Goal: Obtain resource: Obtain resource

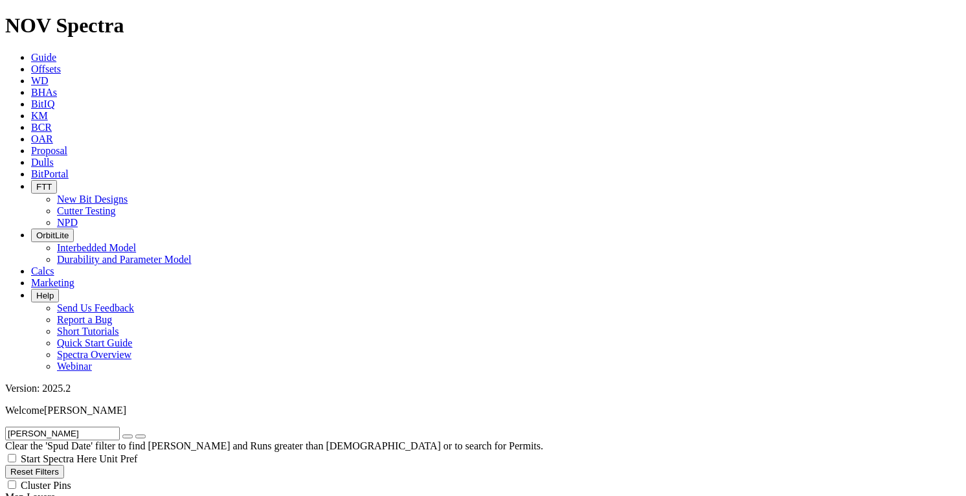
scroll to position [889, 0]
click at [128, 437] on icon "button" at bounding box center [128, 437] width 0 height 0
click at [64, 465] on button "Reset Filters" at bounding box center [34, 472] width 59 height 14
checkbox input "true"
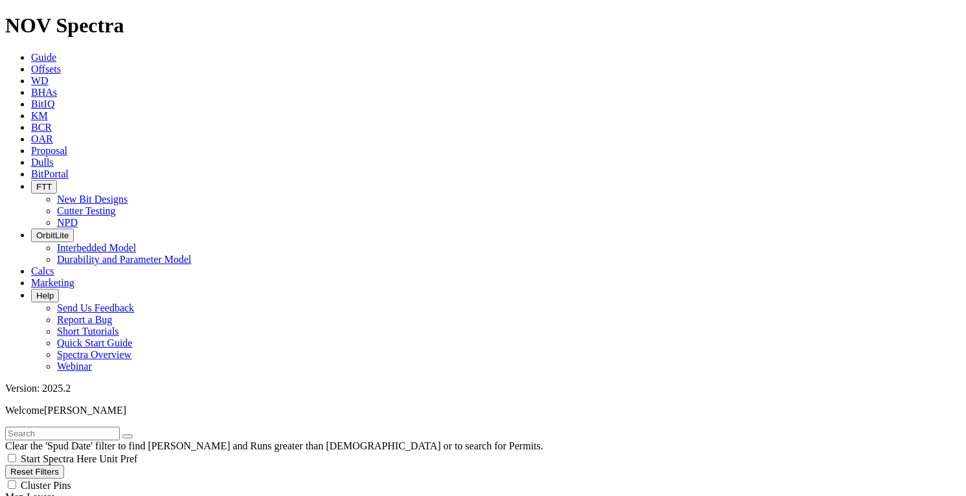
type input "[DATE]"
click at [69, 427] on input "text" at bounding box center [62, 434] width 115 height 14
type input "AE12"
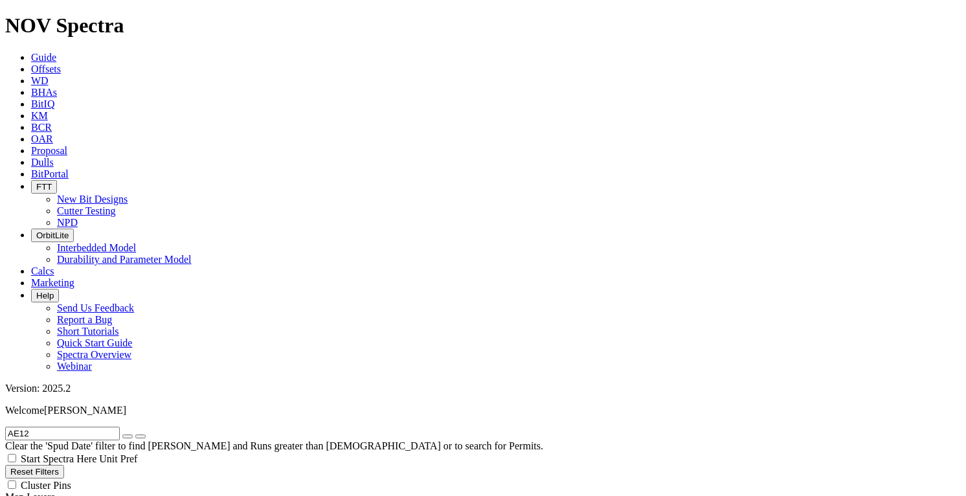
scroll to position [715, 0]
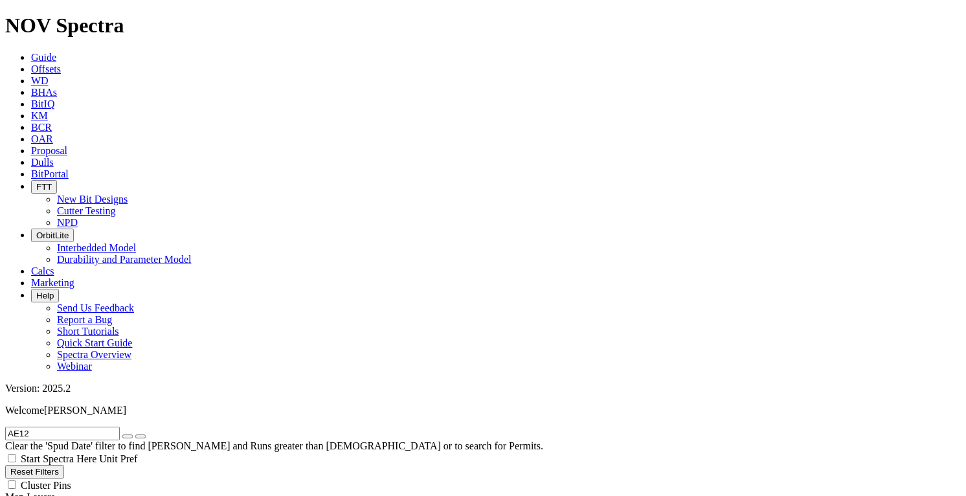
click at [128, 437] on icon "button" at bounding box center [128, 437] width 0 height 0
checkbox input "false"
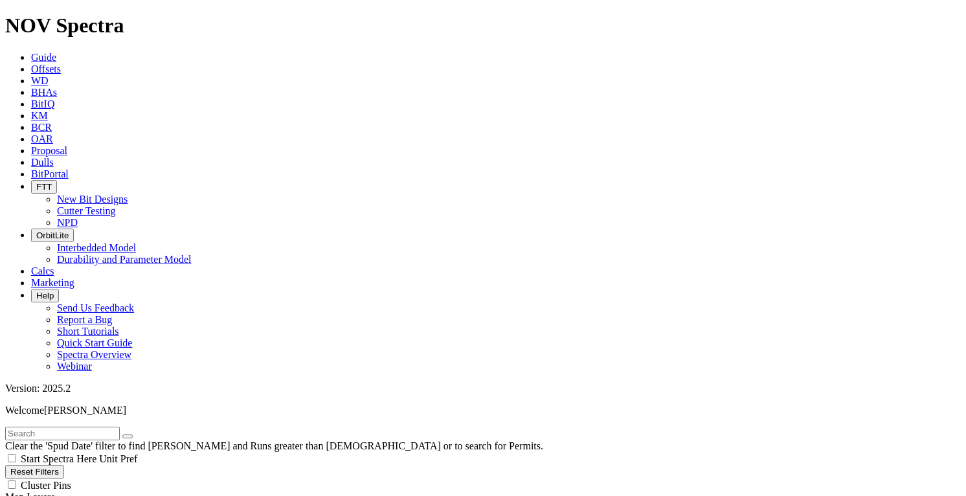
scroll to position [92, 0]
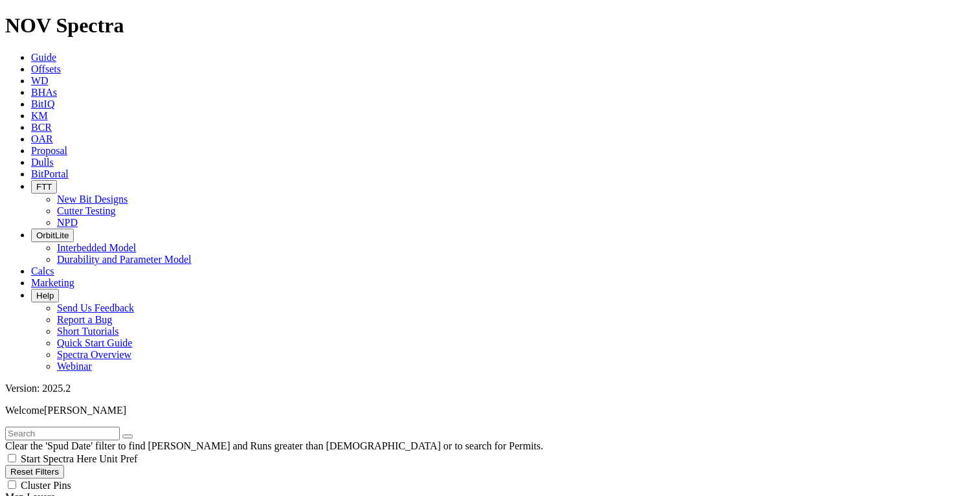
type input "1/1/24"
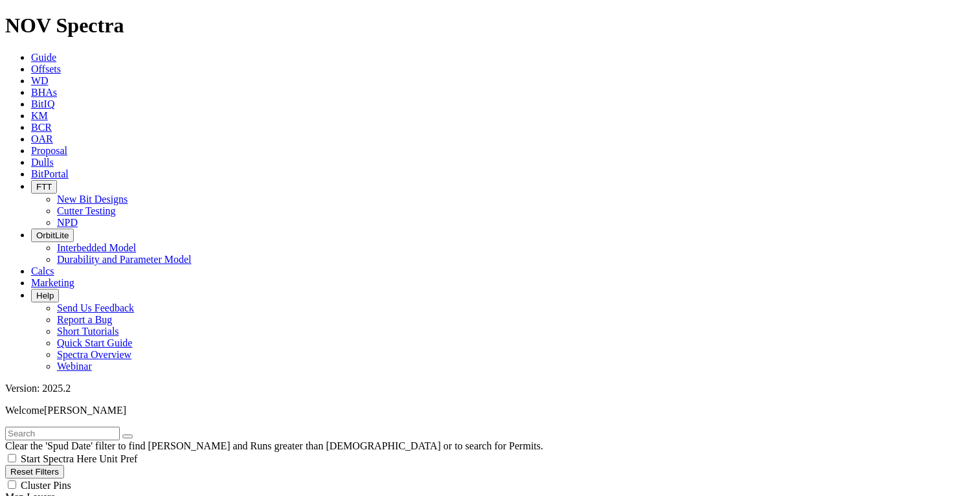
select select "? number:12.25 ?"
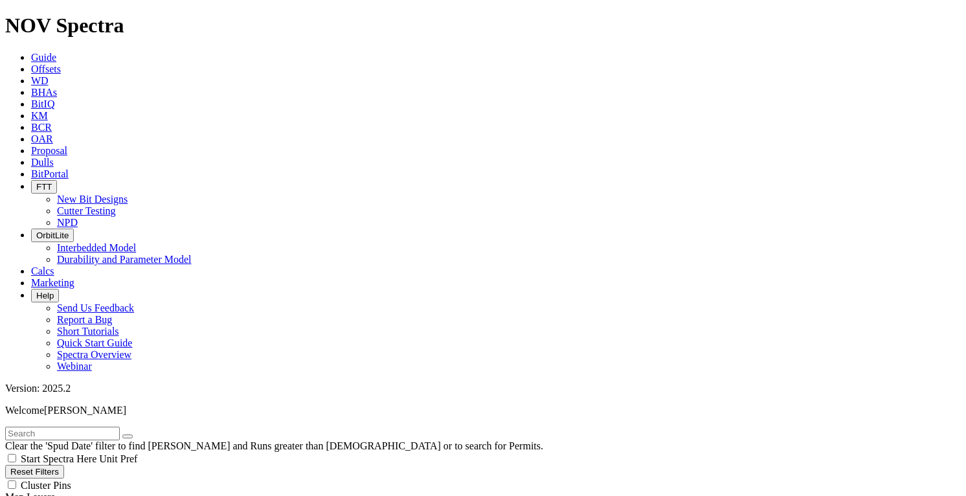
scroll to position [293, 0]
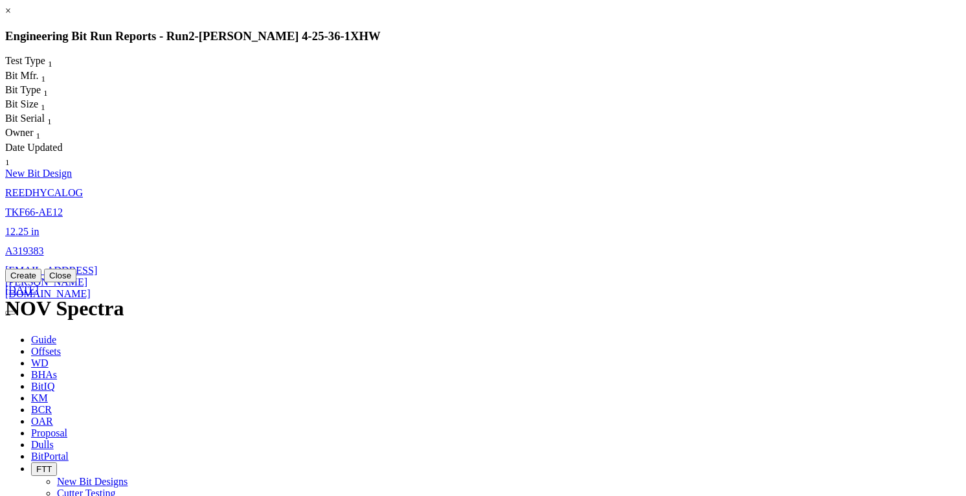
click at [76, 282] on button "Close" at bounding box center [60, 276] width 32 height 14
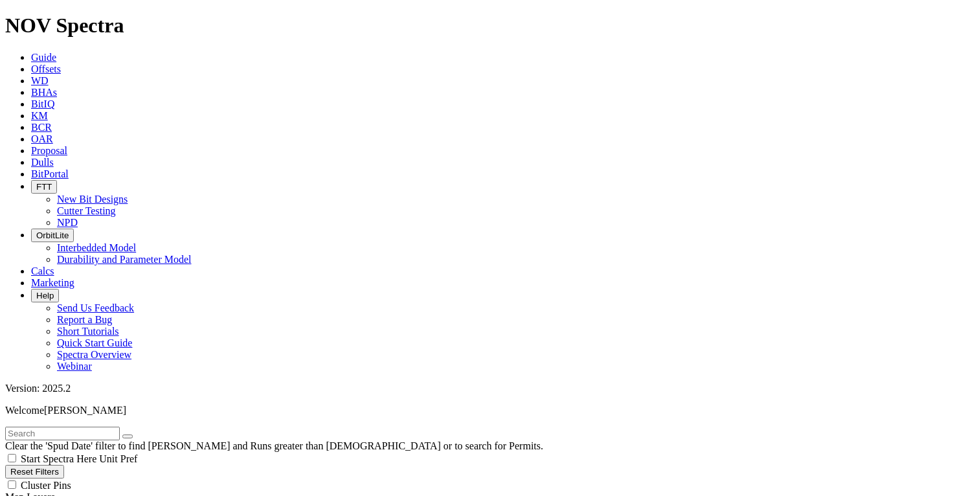
scroll to position [52, 0]
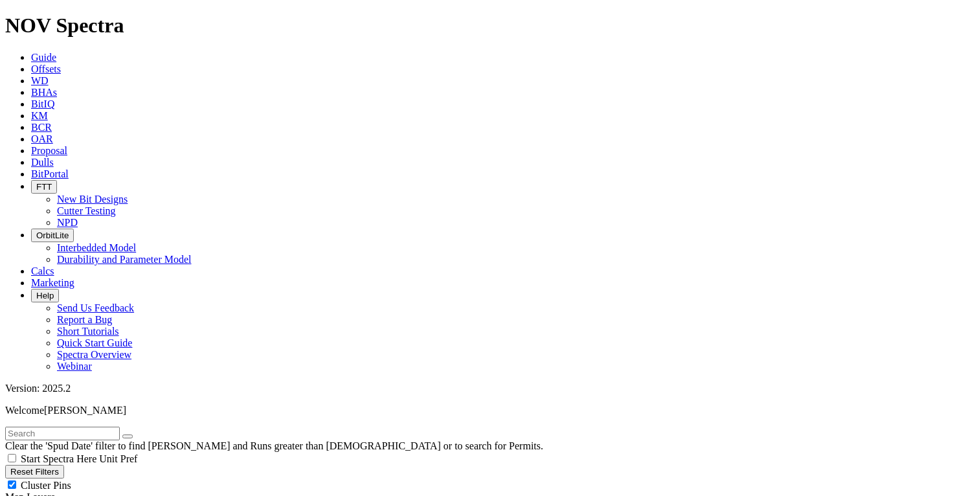
scroll to position [293, 0]
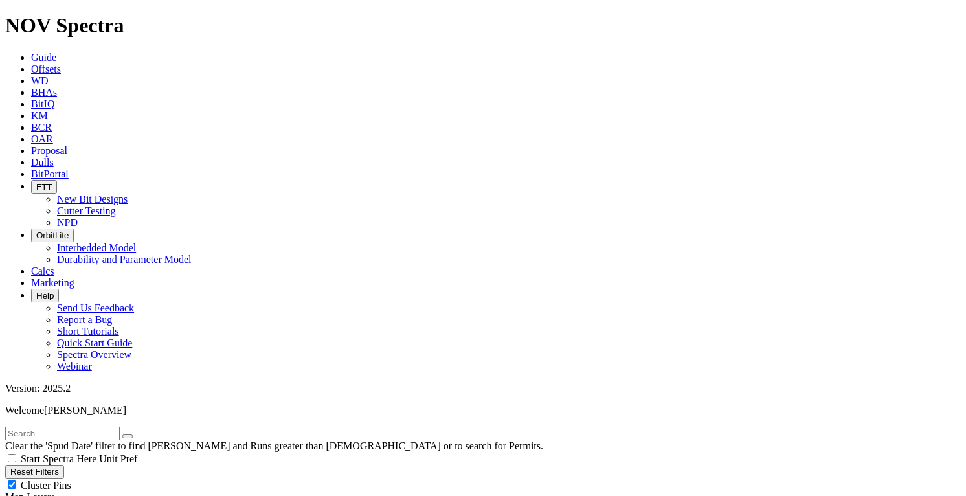
scroll to position [0, 0]
click at [71, 480] on span "Cluster Pins" at bounding box center [46, 485] width 51 height 11
checkbox input "false"
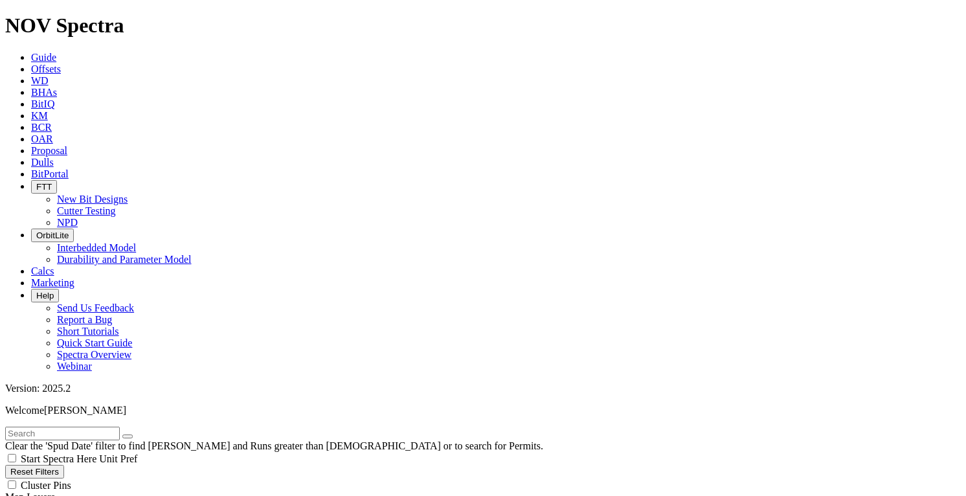
scroll to position [531, 0]
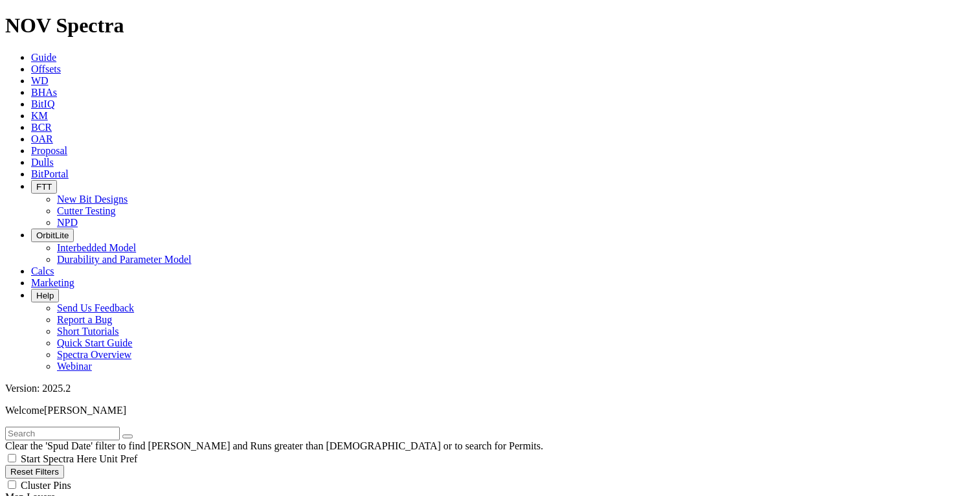
scroll to position [531, 0]
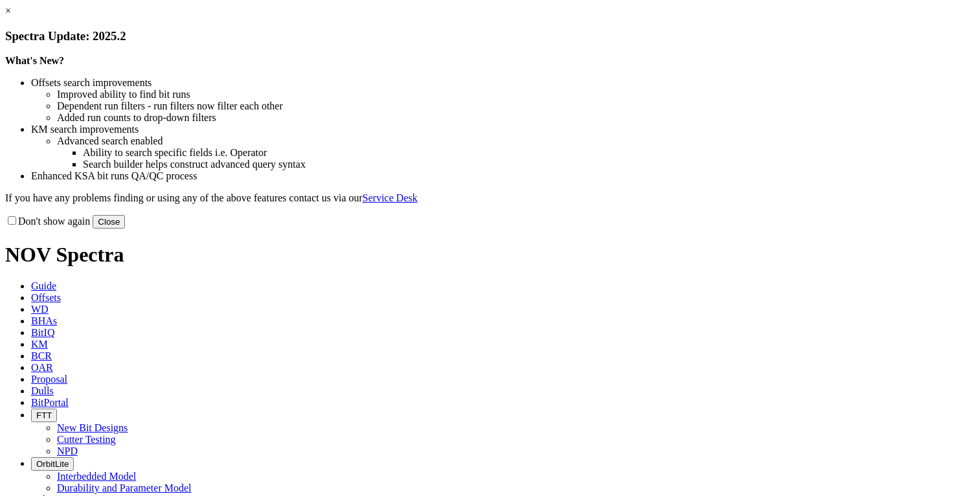
click at [125, 229] on button "Close" at bounding box center [109, 222] width 32 height 14
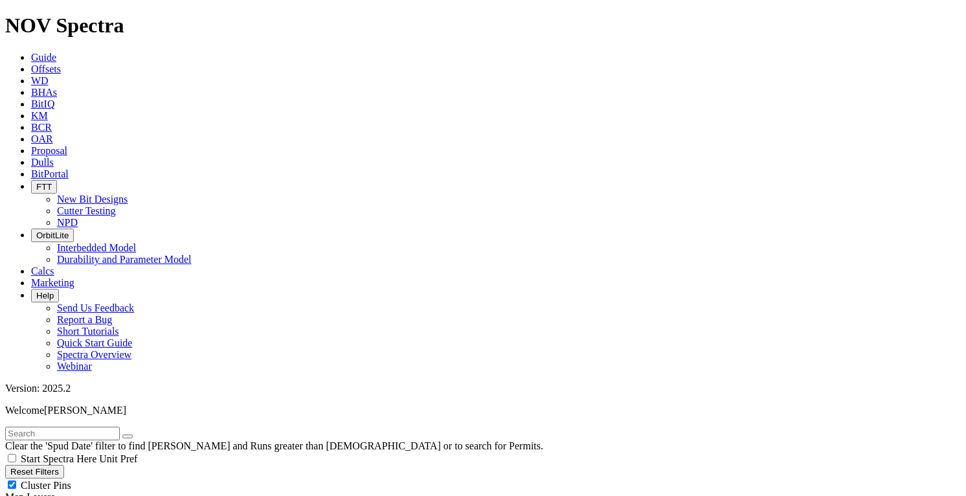
scroll to position [531, 0]
click at [75, 427] on input "text" at bounding box center [62, 434] width 115 height 14
type input "AE12"
click at [71, 480] on span "Cluster Pins" at bounding box center [46, 485] width 51 height 11
checkbox input "false"
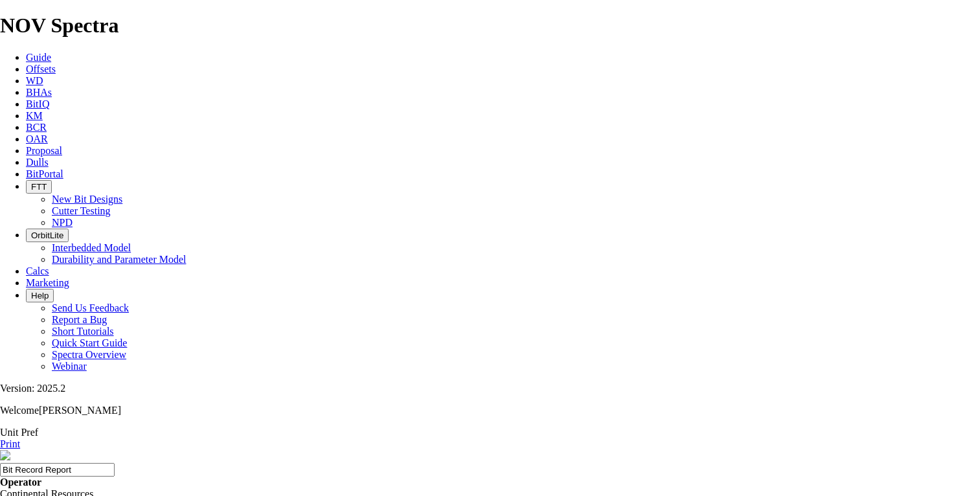
click at [20, 438] on link "Print" at bounding box center [10, 443] width 20 height 11
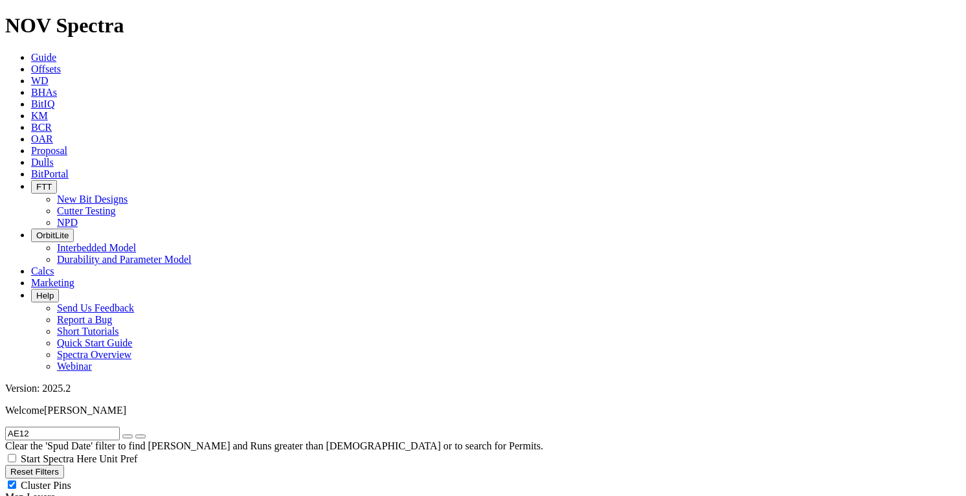
scroll to position [54, 0]
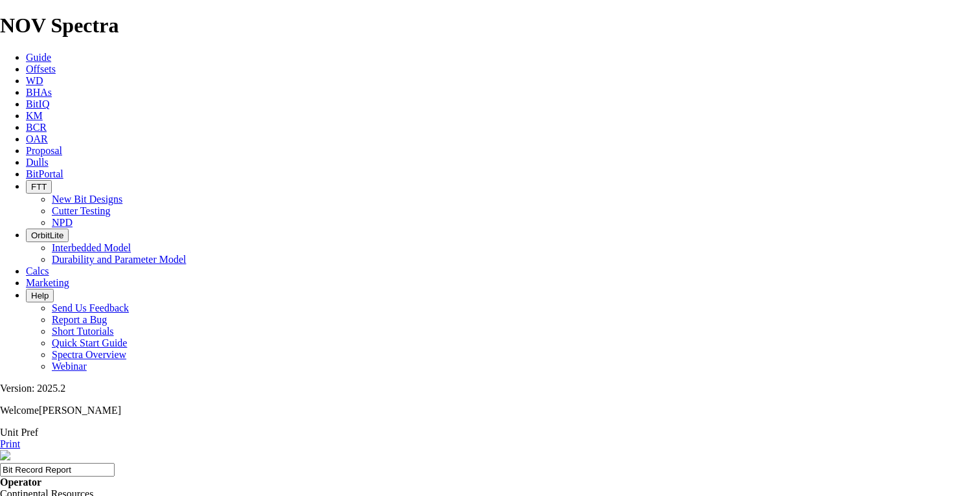
drag, startPoint x: 931, startPoint y: 73, endPoint x: 378, endPoint y: 223, distance: 573.0
click at [20, 438] on link "Print" at bounding box center [10, 443] width 20 height 11
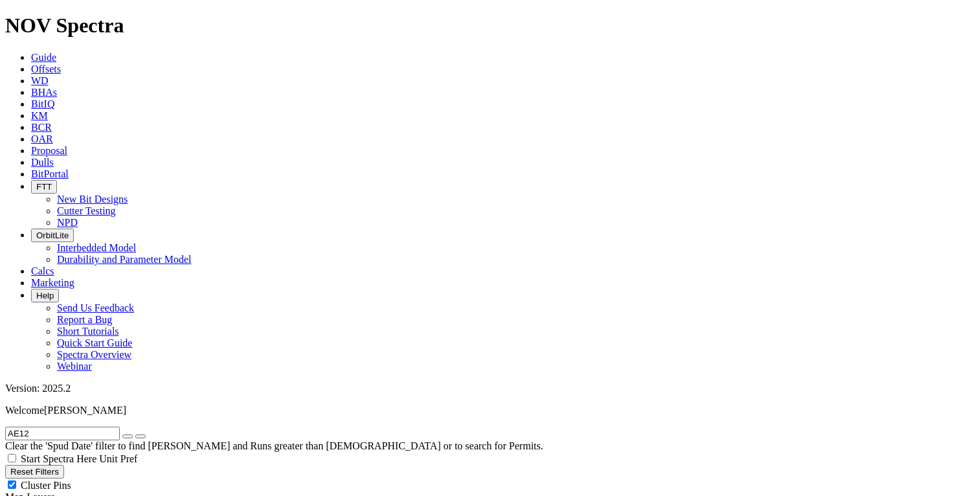
scroll to position [52, 0]
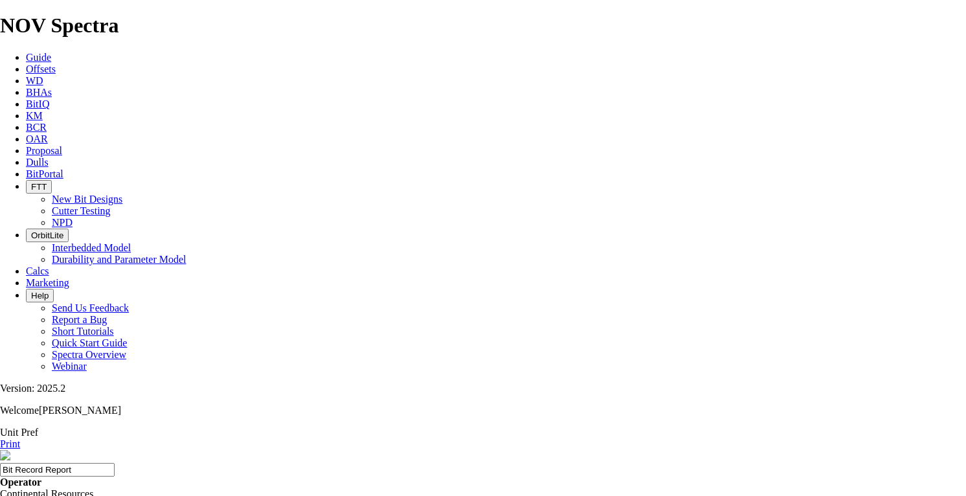
scroll to position [92, 0]
drag, startPoint x: 931, startPoint y: 73, endPoint x: 380, endPoint y: 220, distance: 570.5
click at [20, 438] on link "Print" at bounding box center [10, 443] width 20 height 11
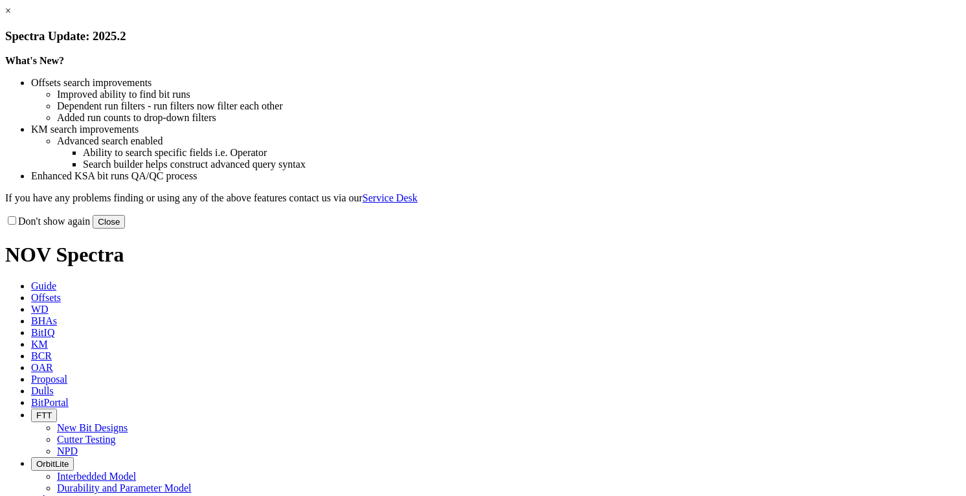
click at [125, 229] on button "Close" at bounding box center [109, 222] width 32 height 14
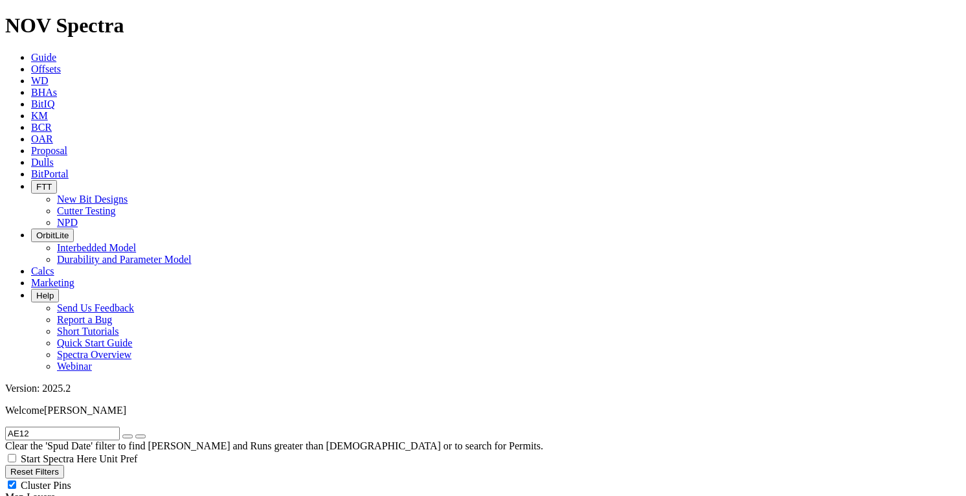
click at [71, 480] on span "Cluster Pins" at bounding box center [46, 485] width 51 height 11
checkbox input "false"
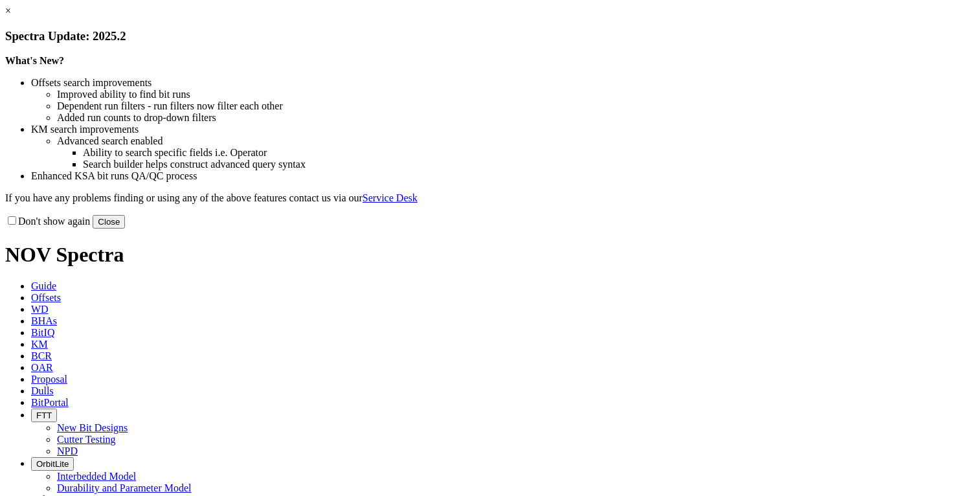
click at [125, 229] on button "Close" at bounding box center [109, 222] width 32 height 14
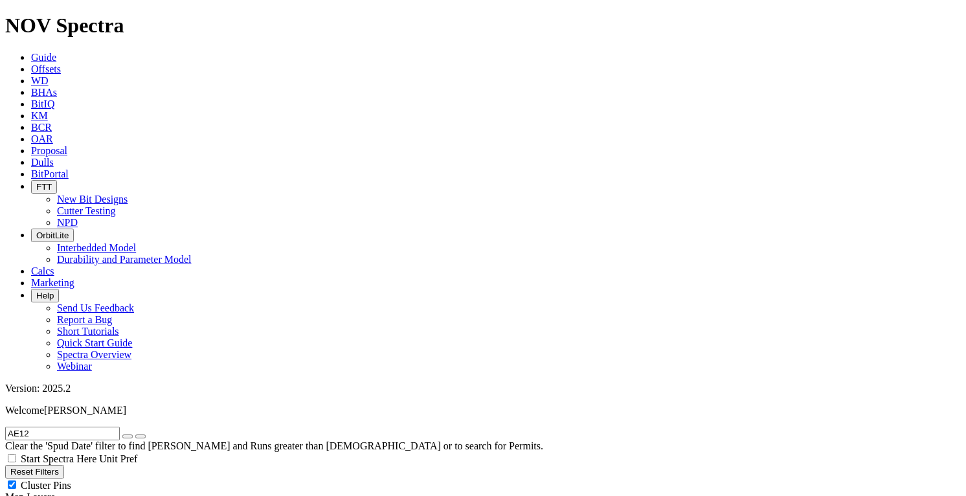
scroll to position [54, 0]
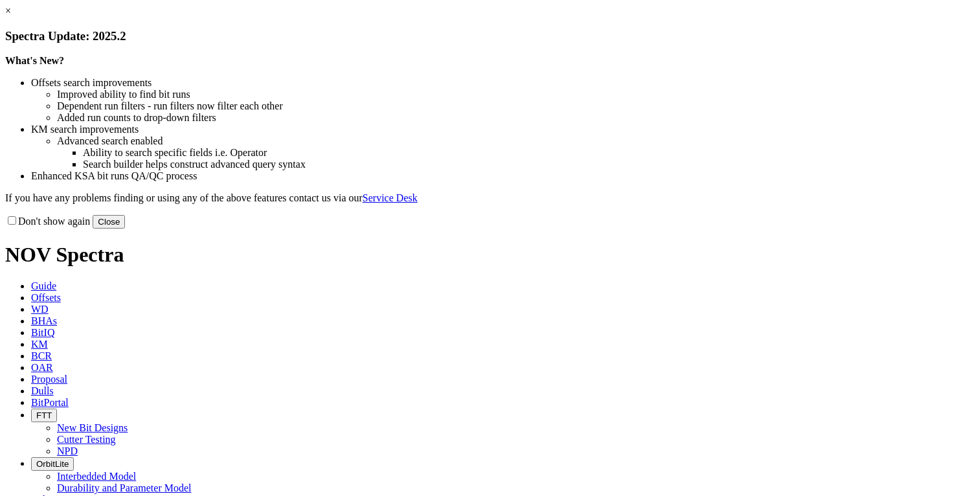
click at [125, 229] on button "Close" at bounding box center [109, 222] width 32 height 14
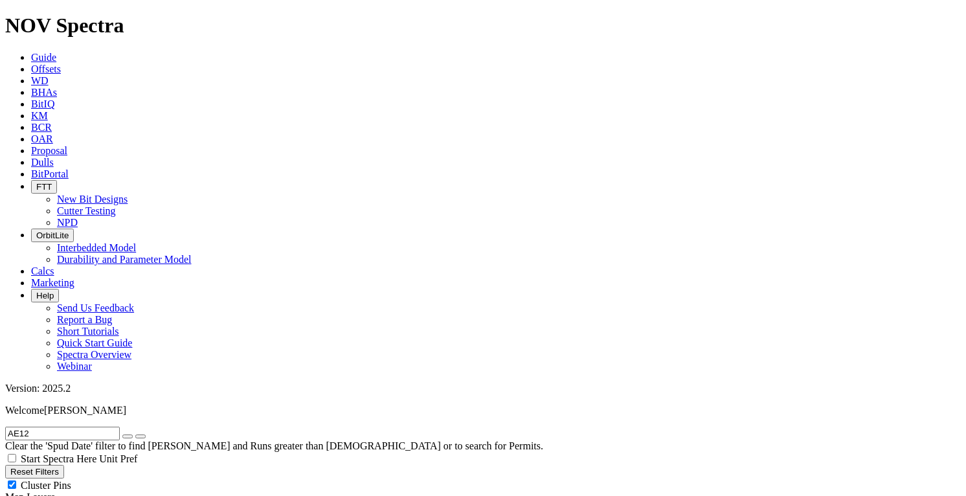
click at [128, 437] on icon "button" at bounding box center [128, 437] width 0 height 0
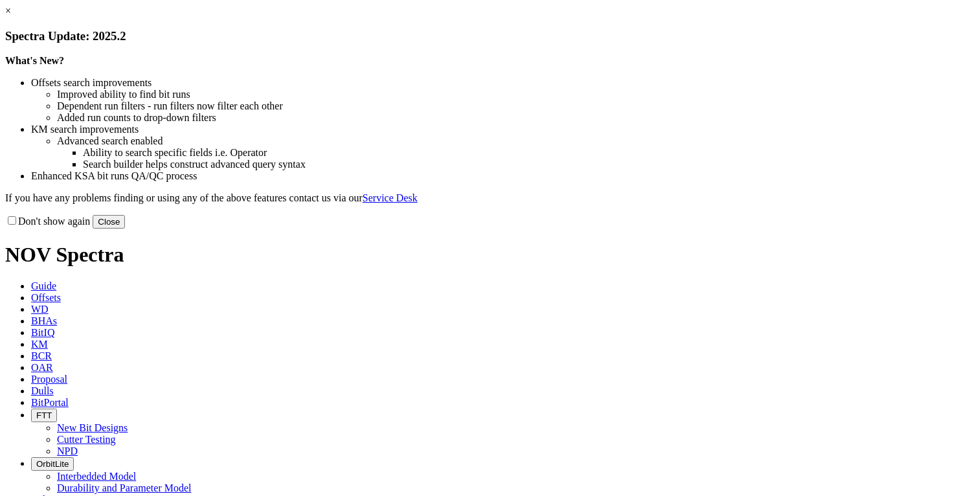
click at [125, 229] on button "Close" at bounding box center [109, 222] width 32 height 14
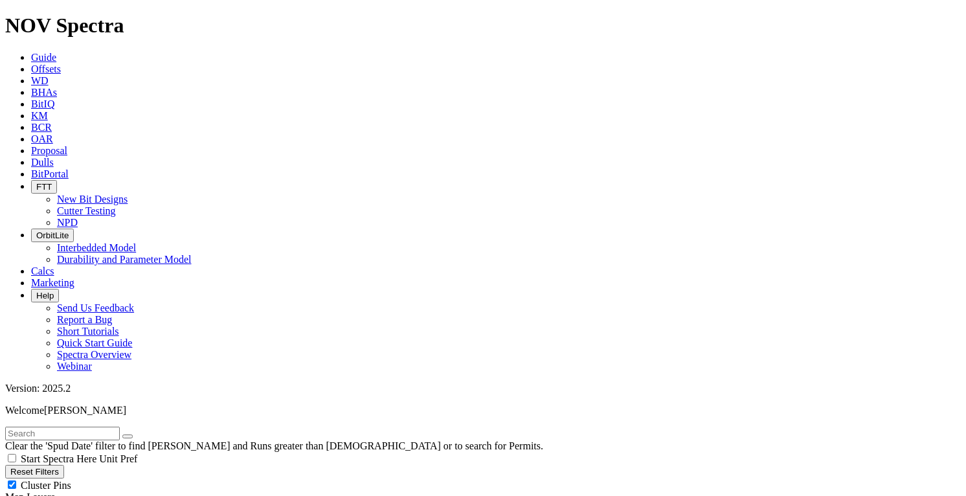
scroll to position [531, 0]
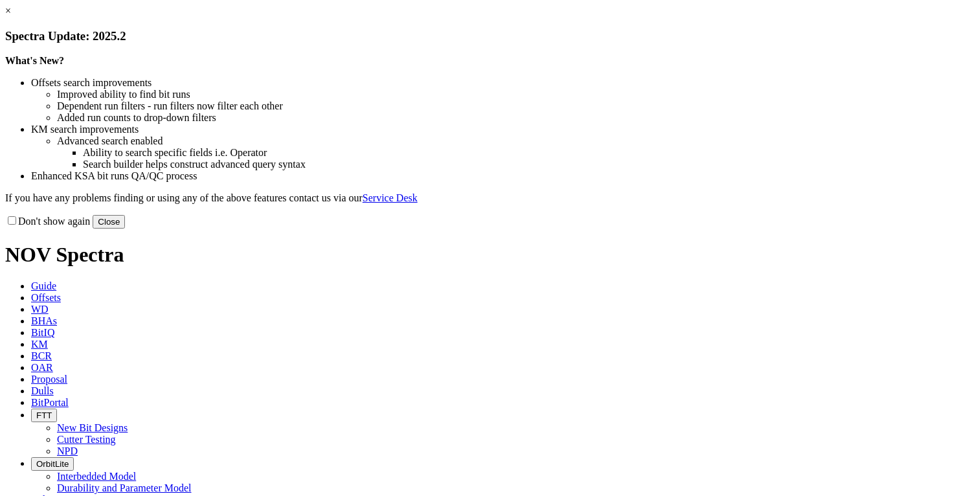
click at [125, 229] on button "Close" at bounding box center [109, 222] width 32 height 14
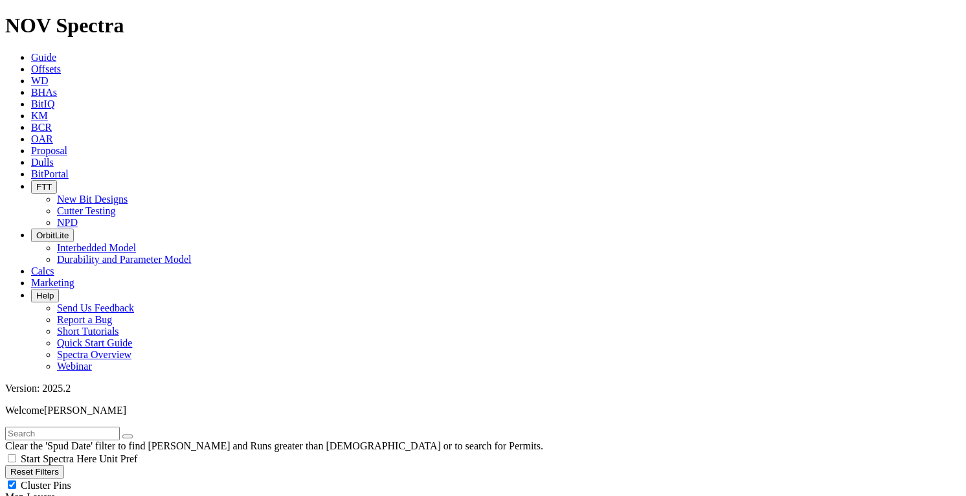
scroll to position [531, 0]
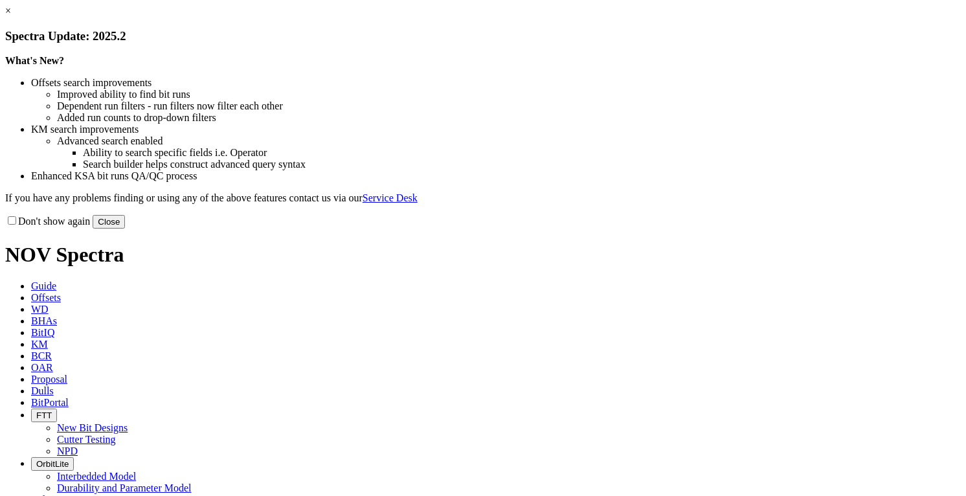
click at [125, 229] on button "Close" at bounding box center [109, 222] width 32 height 14
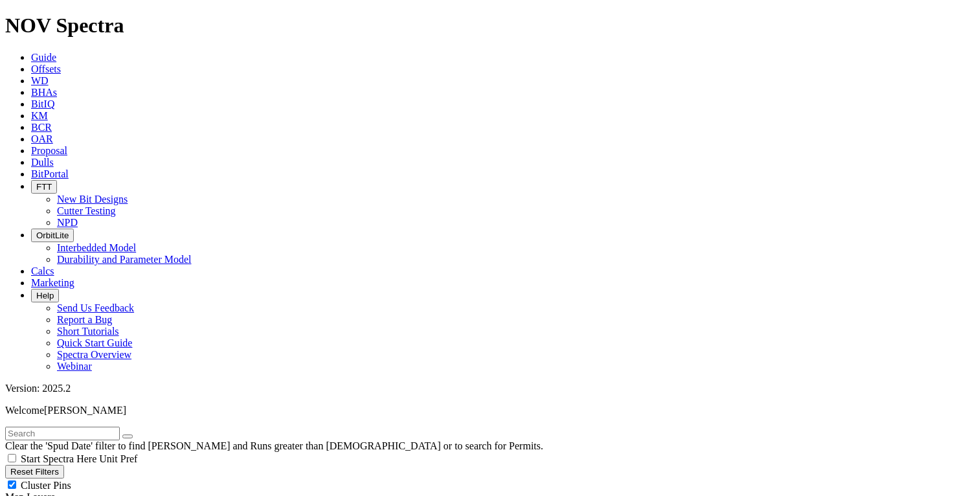
scroll to position [531, 0]
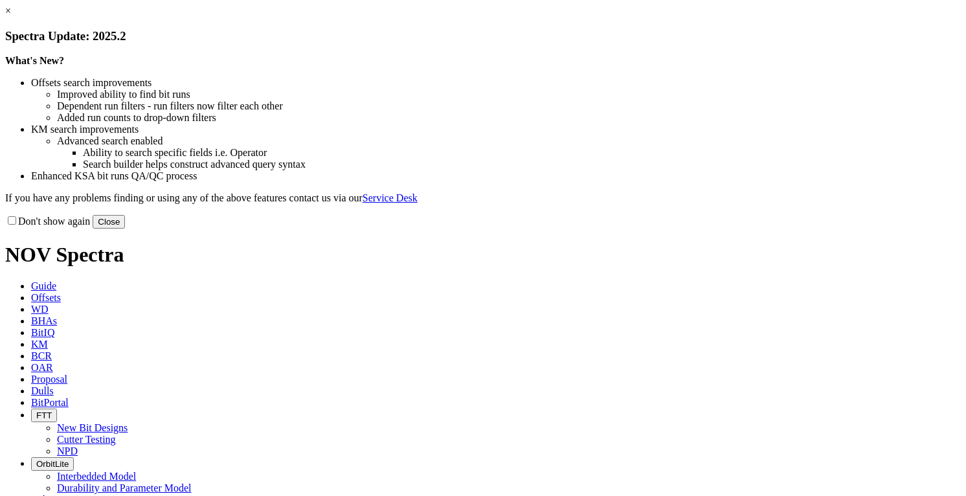
click at [125, 229] on button "Close" at bounding box center [109, 222] width 32 height 14
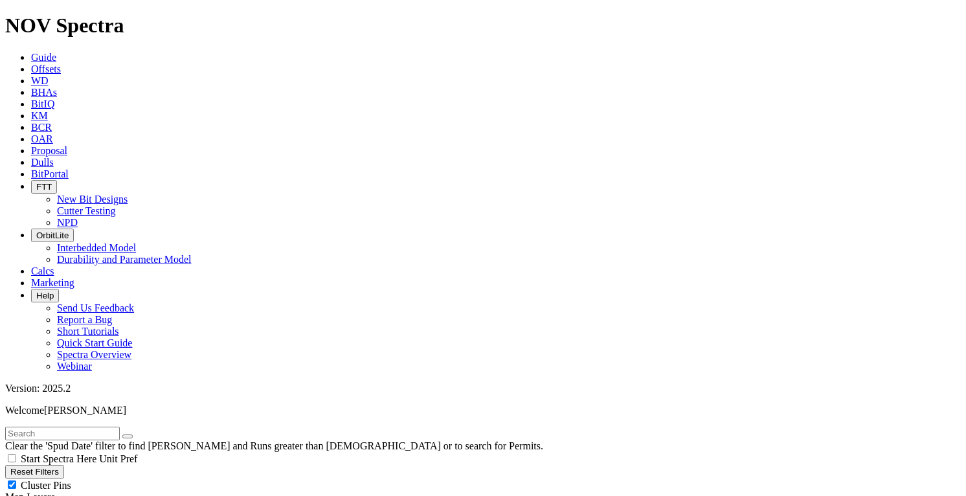
scroll to position [531, 0]
click at [71, 480] on span "Cluster Pins" at bounding box center [46, 485] width 51 height 11
checkbox input "false"
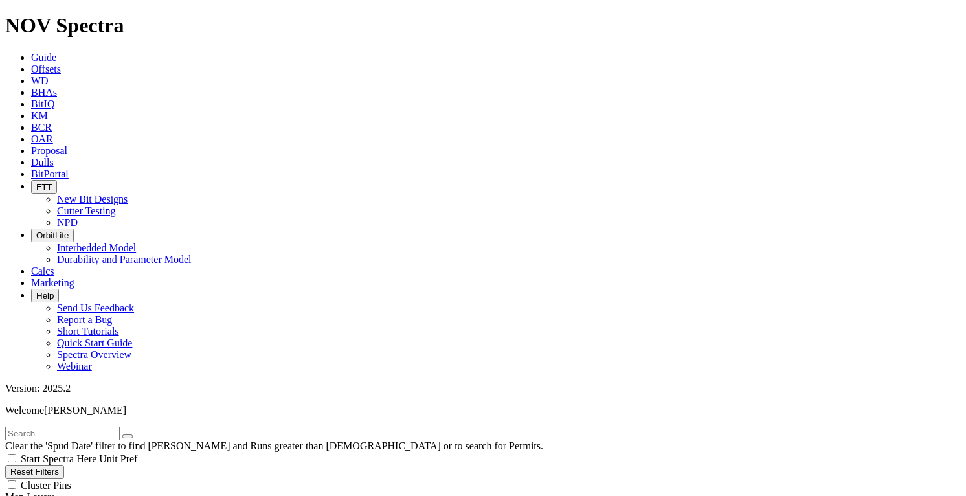
scroll to position [117, 0]
radio input "true"
radio input "false"
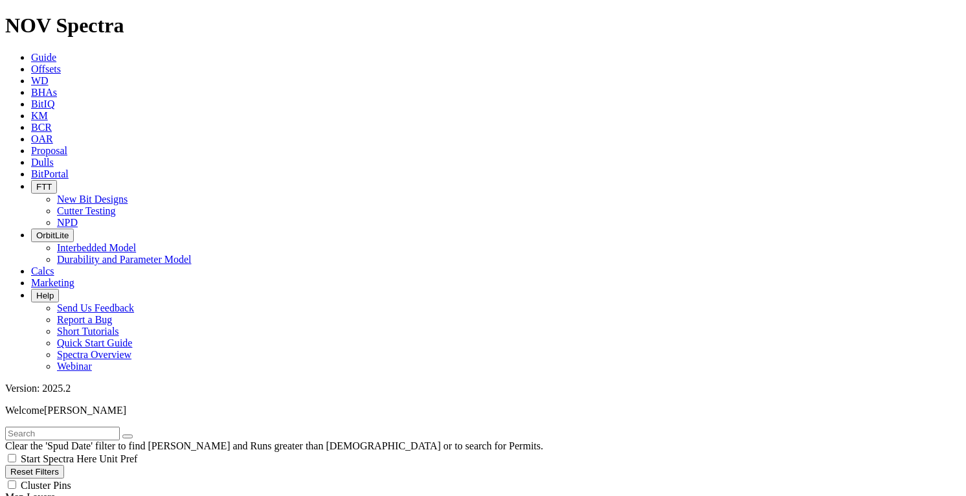
type input "25"
select select
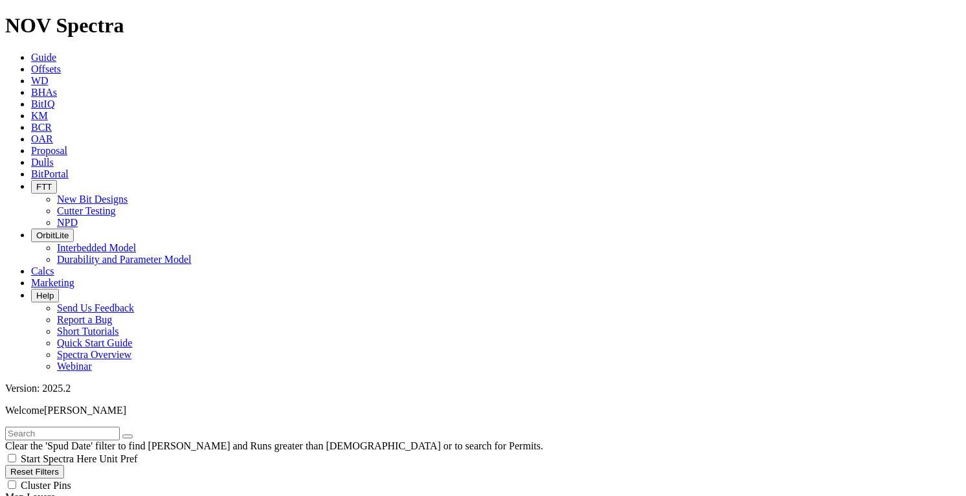
scroll to position [1728, 0]
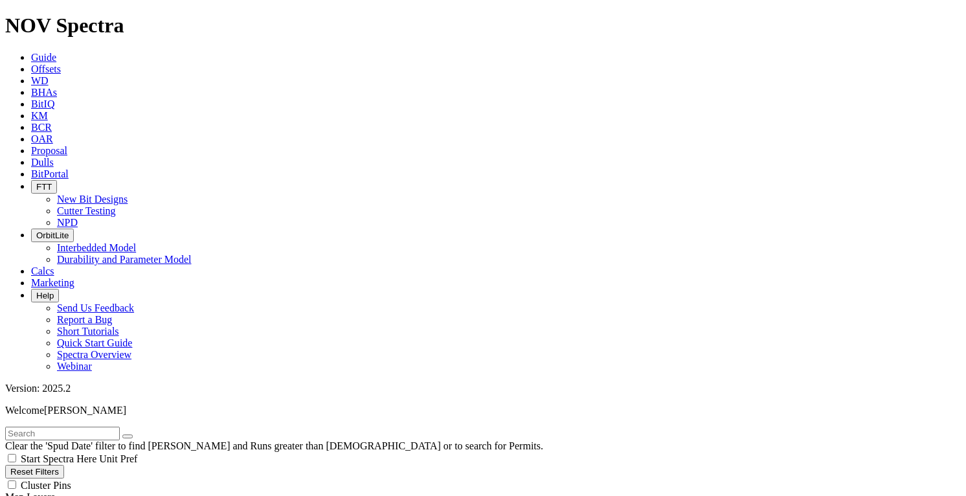
radio input "false"
radio input "true"
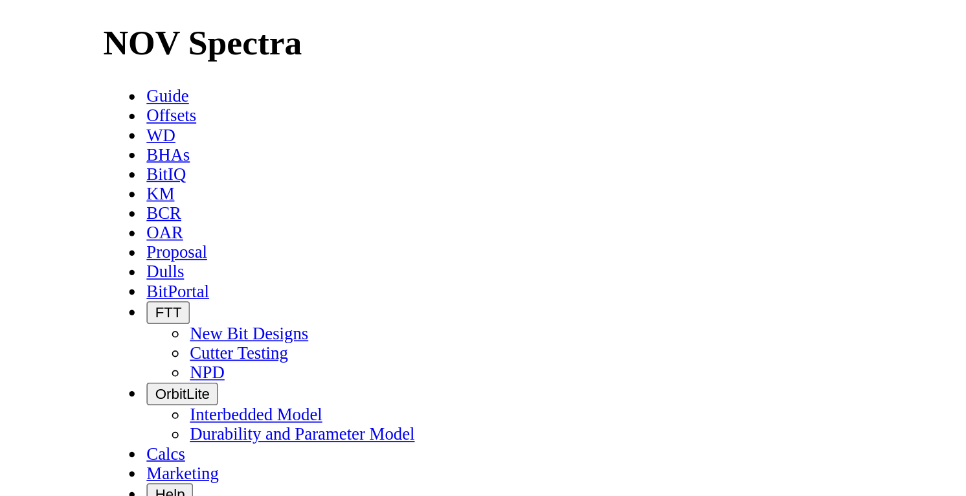
scroll to position [4583, 0]
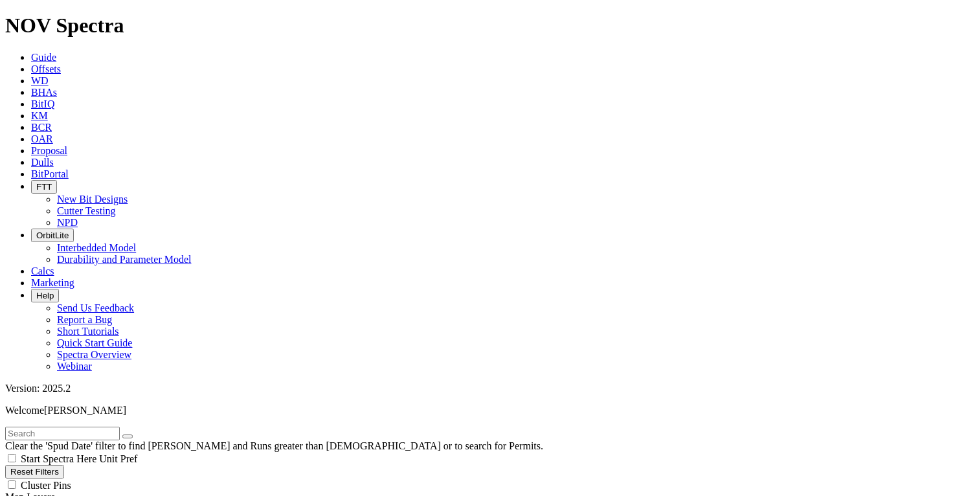
scroll to position [2264, 0]
type input "3000"
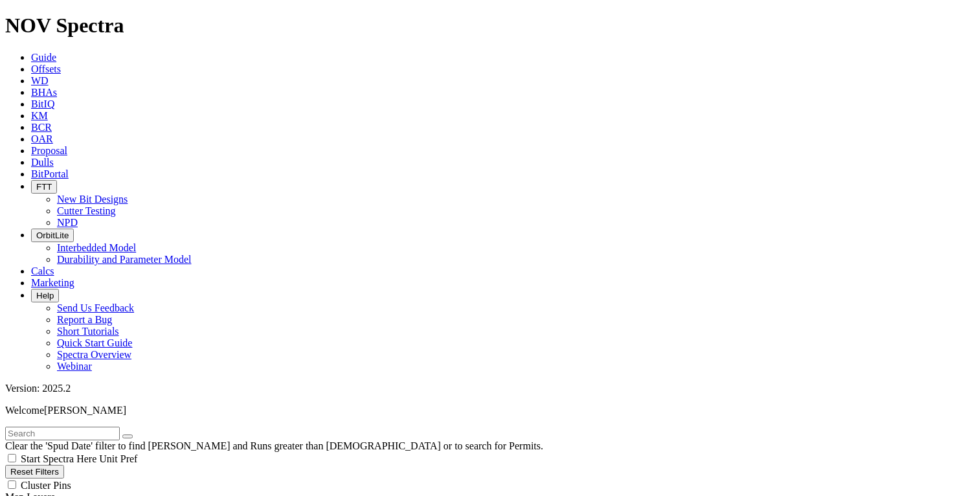
scroll to position [829, 0]
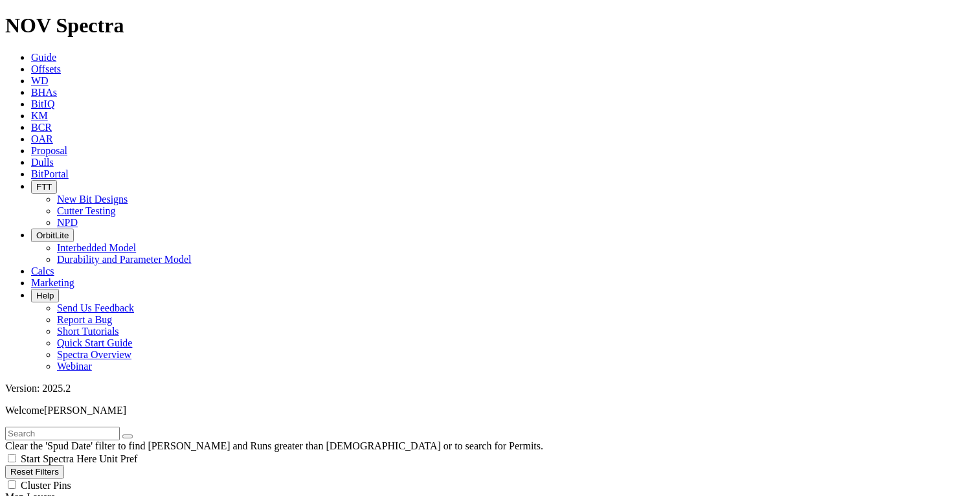
scroll to position [1251, 0]
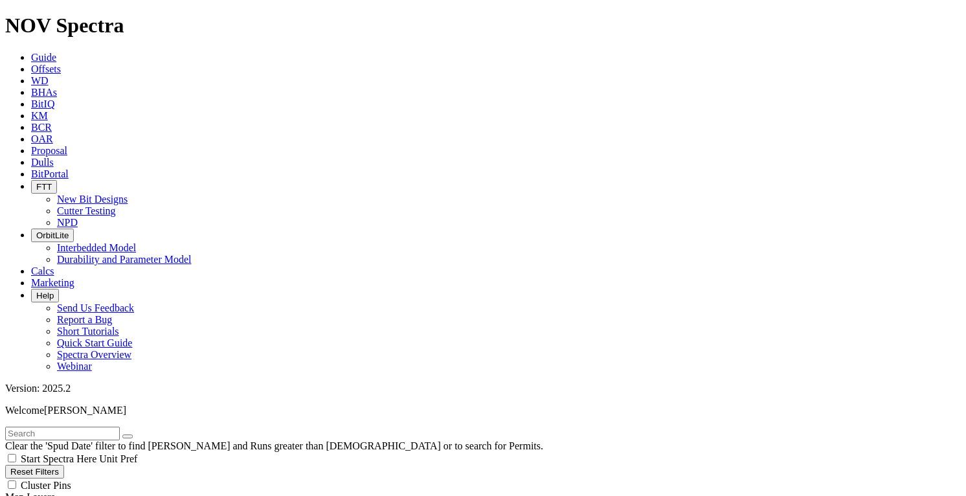
scroll to position [2974, 0]
radio input "true"
radio input "false"
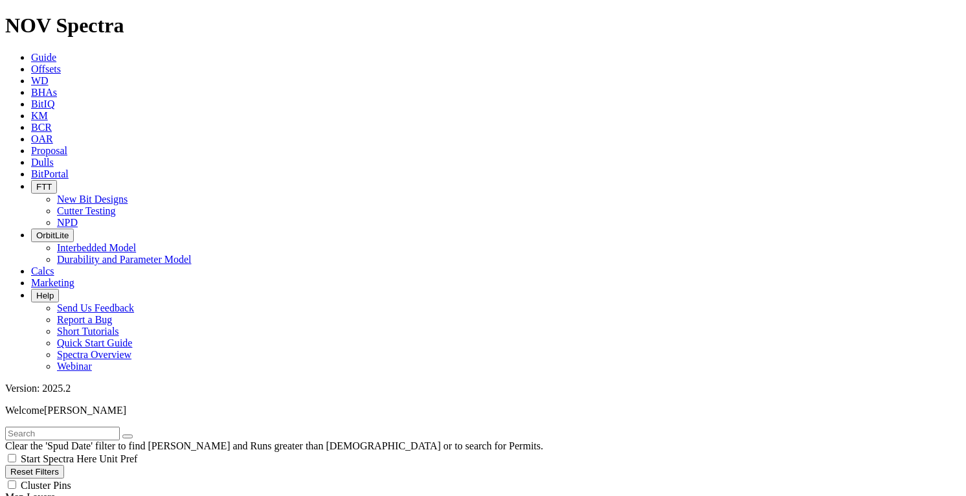
type input "30"
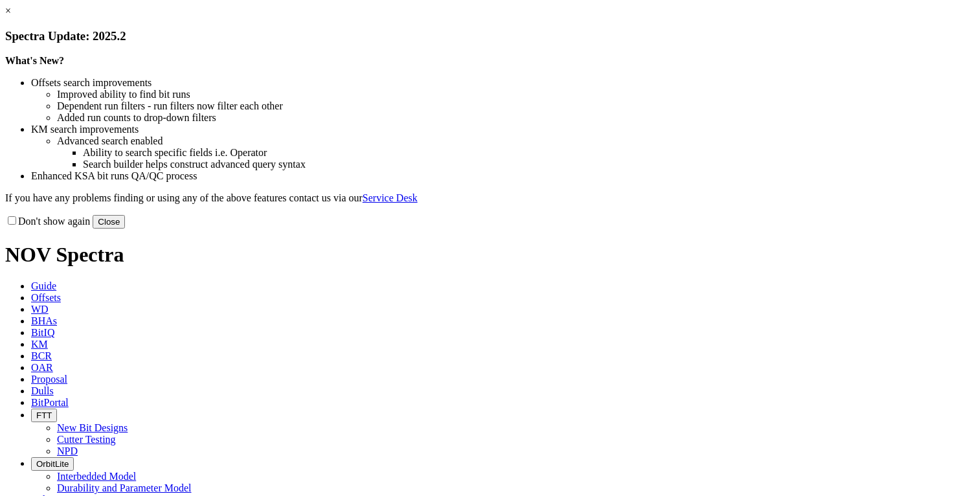
click at [125, 229] on button "Close" at bounding box center [109, 222] width 32 height 14
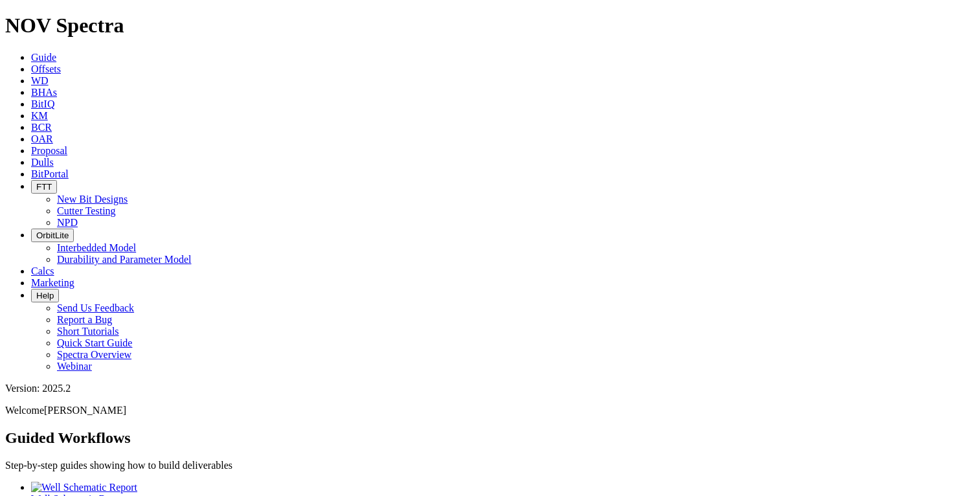
click at [61, 63] on span "Offsets" at bounding box center [46, 68] width 30 height 11
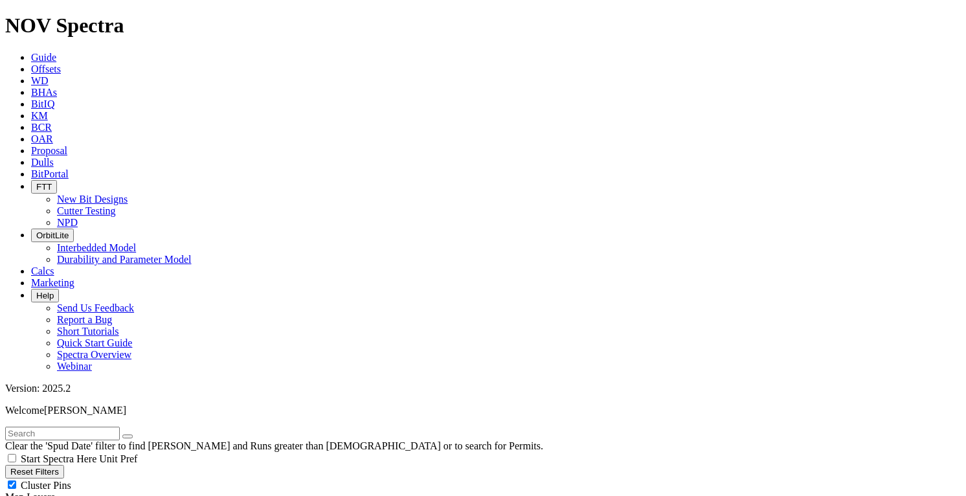
click at [98, 427] on input "text" at bounding box center [62, 434] width 115 height 14
type input "[PERSON_NAME]"
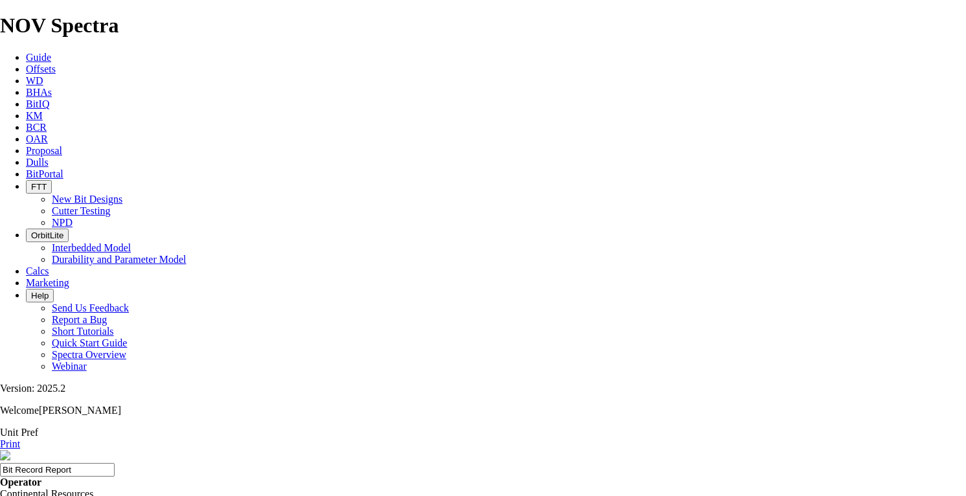
drag, startPoint x: 919, startPoint y: 71, endPoint x: 395, endPoint y: 225, distance: 546.2
click at [0, 438] on icon at bounding box center [0, 443] width 0 height 11
